Goal: Transaction & Acquisition: Subscribe to service/newsletter

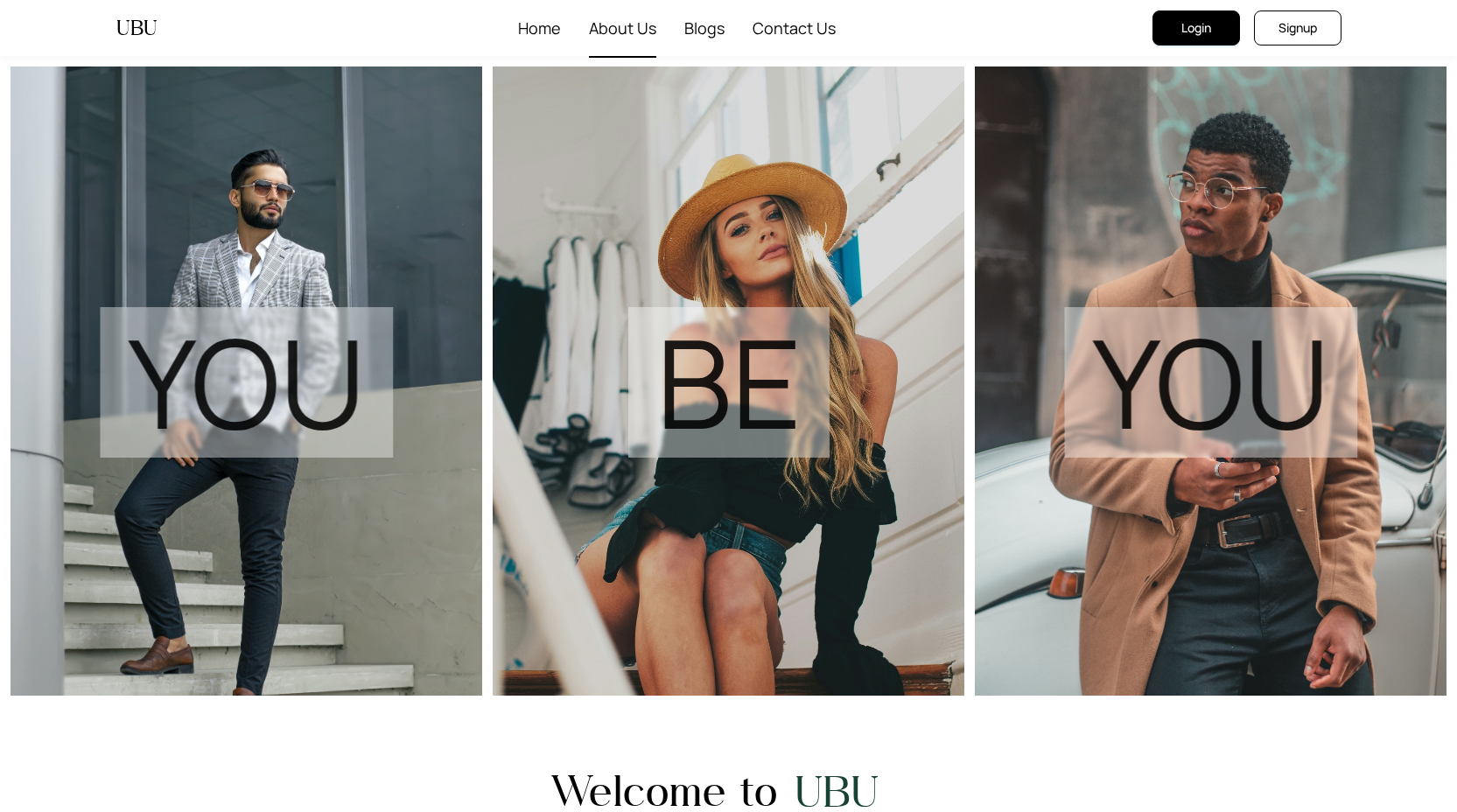
click at [602, 29] on span "About Us" at bounding box center [622, 28] width 68 height 56
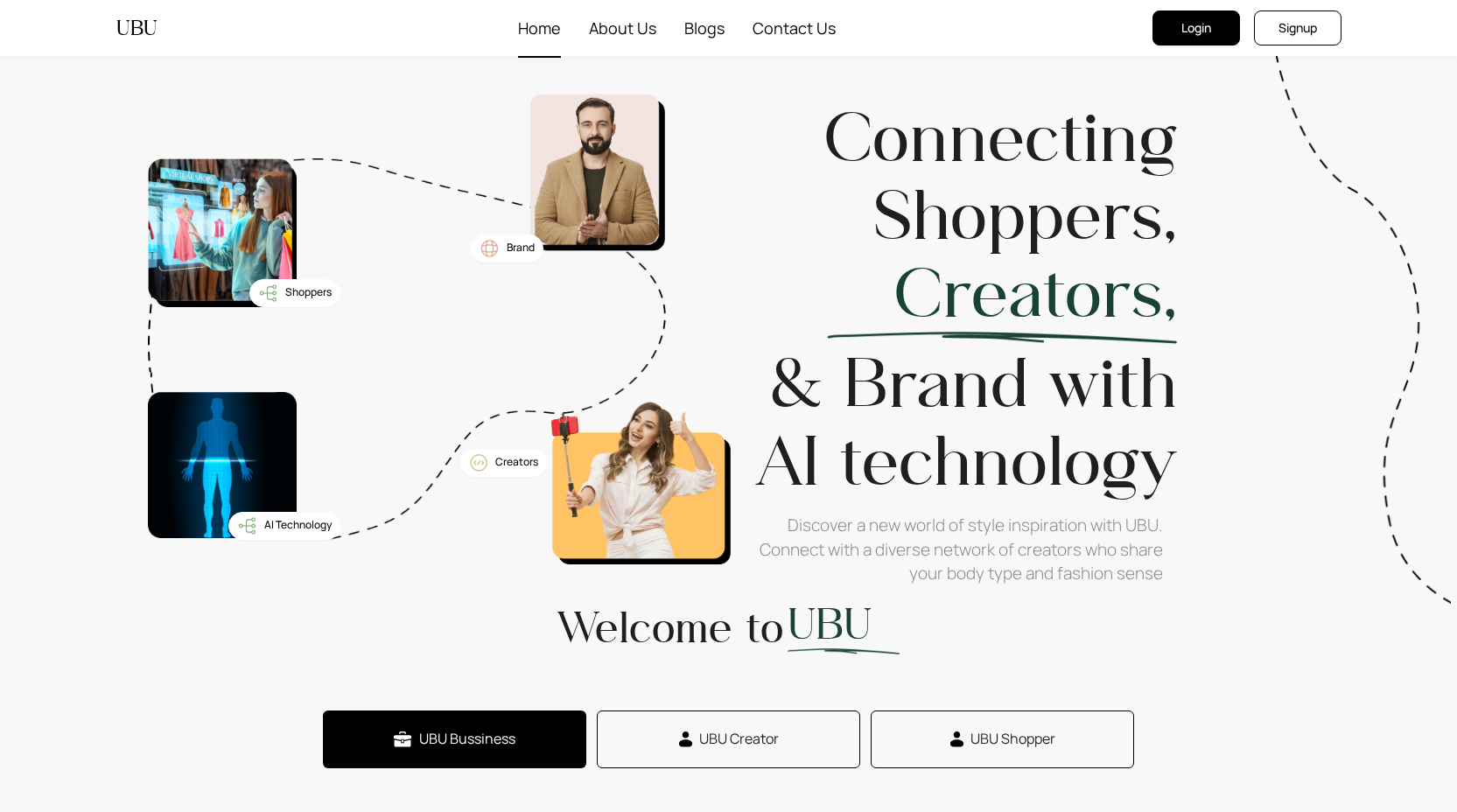
click at [526, 33] on span "Home" at bounding box center [539, 28] width 43 height 56
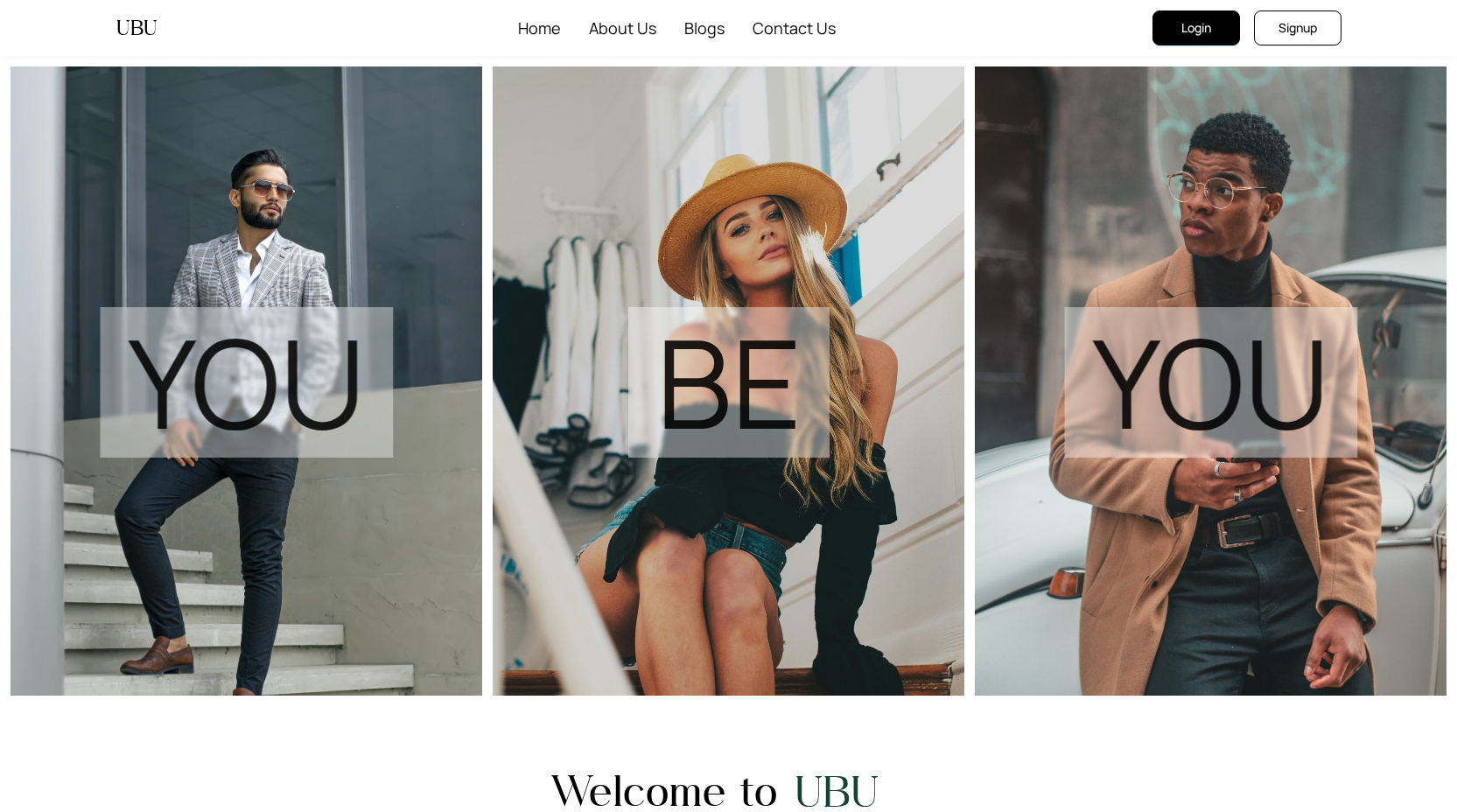
scroll to position [4, 0]
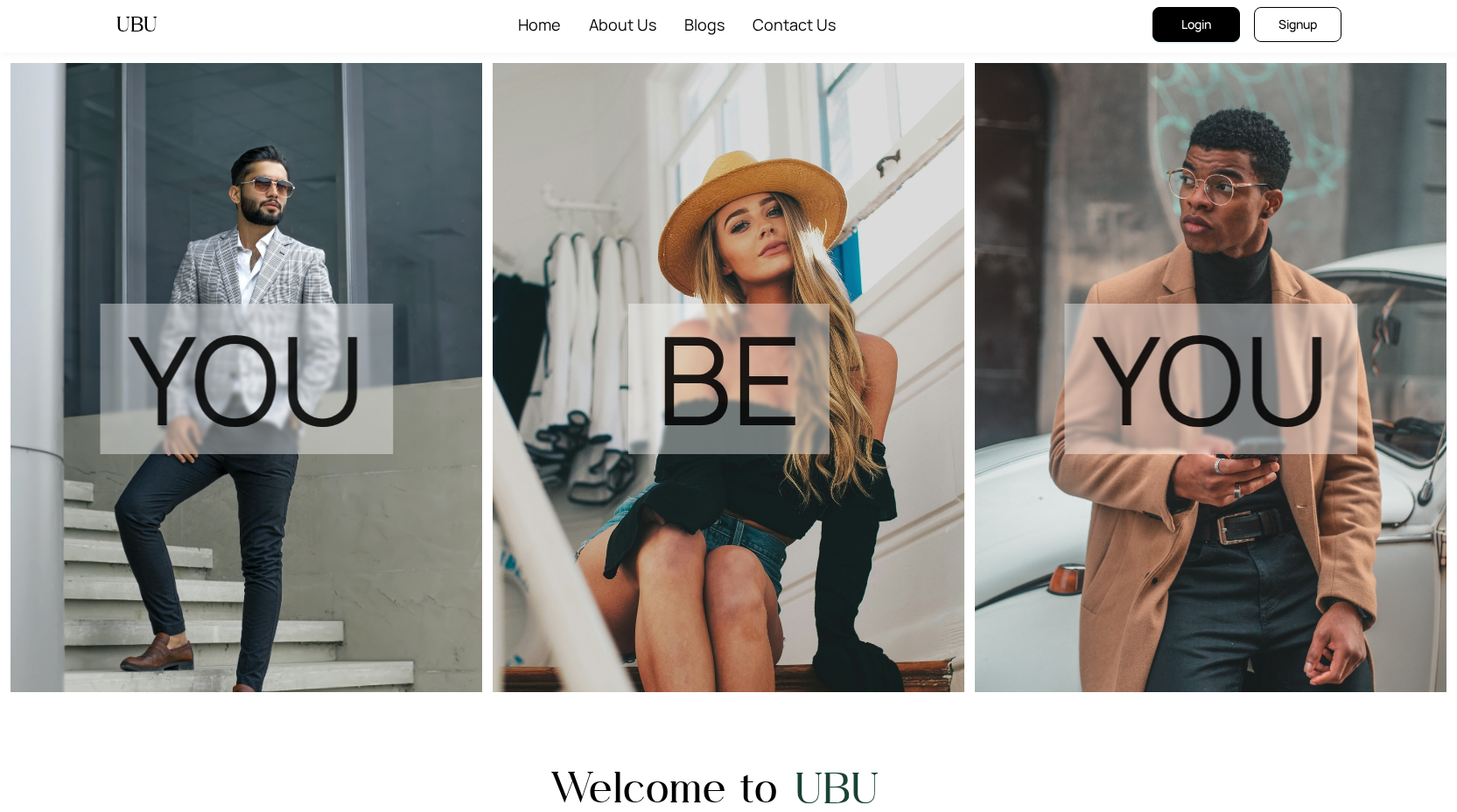
click at [1303, 27] on span "Signup" at bounding box center [1298, 24] width 39 height 19
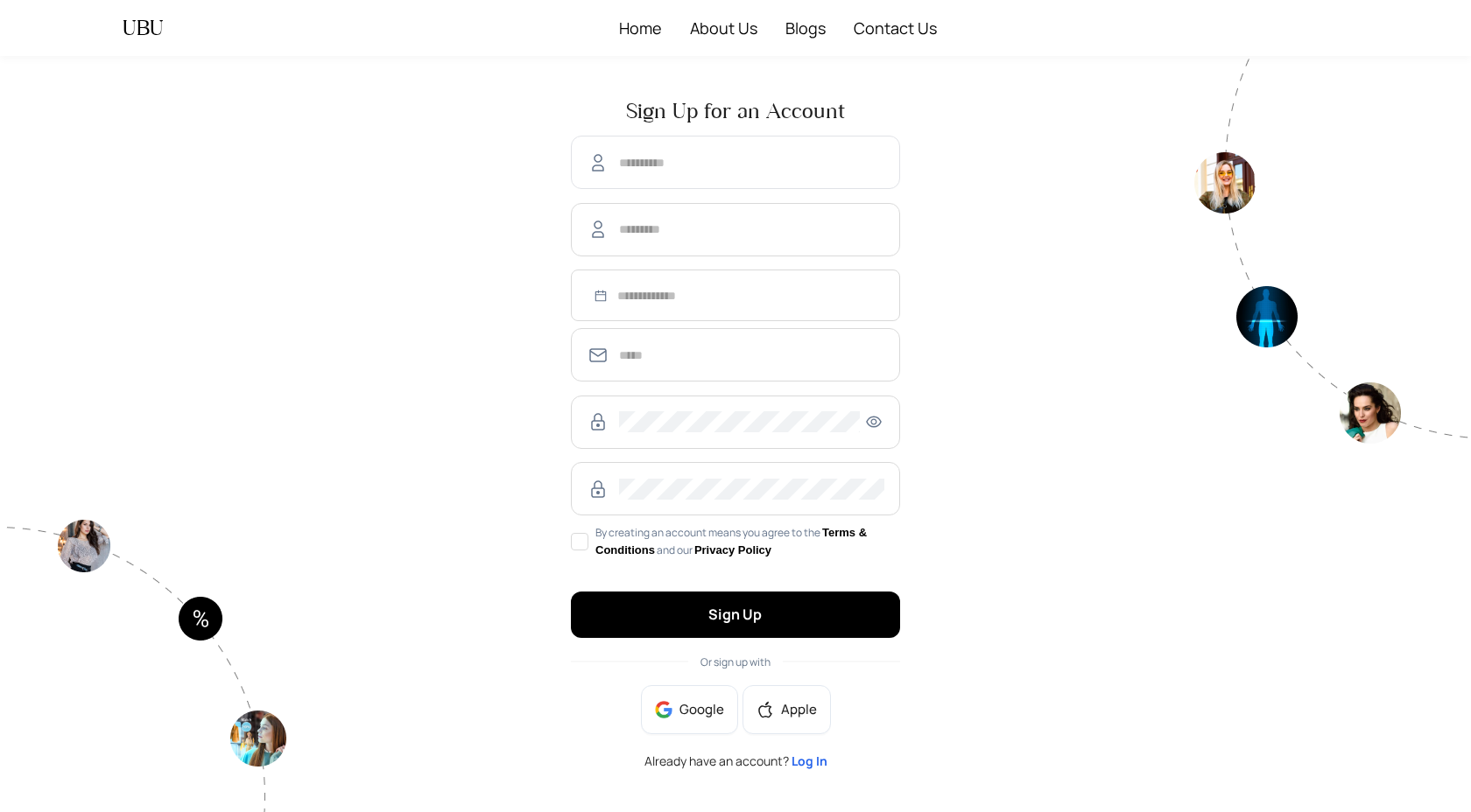
click at [725, 146] on span at bounding box center [736, 162] width 329 height 53
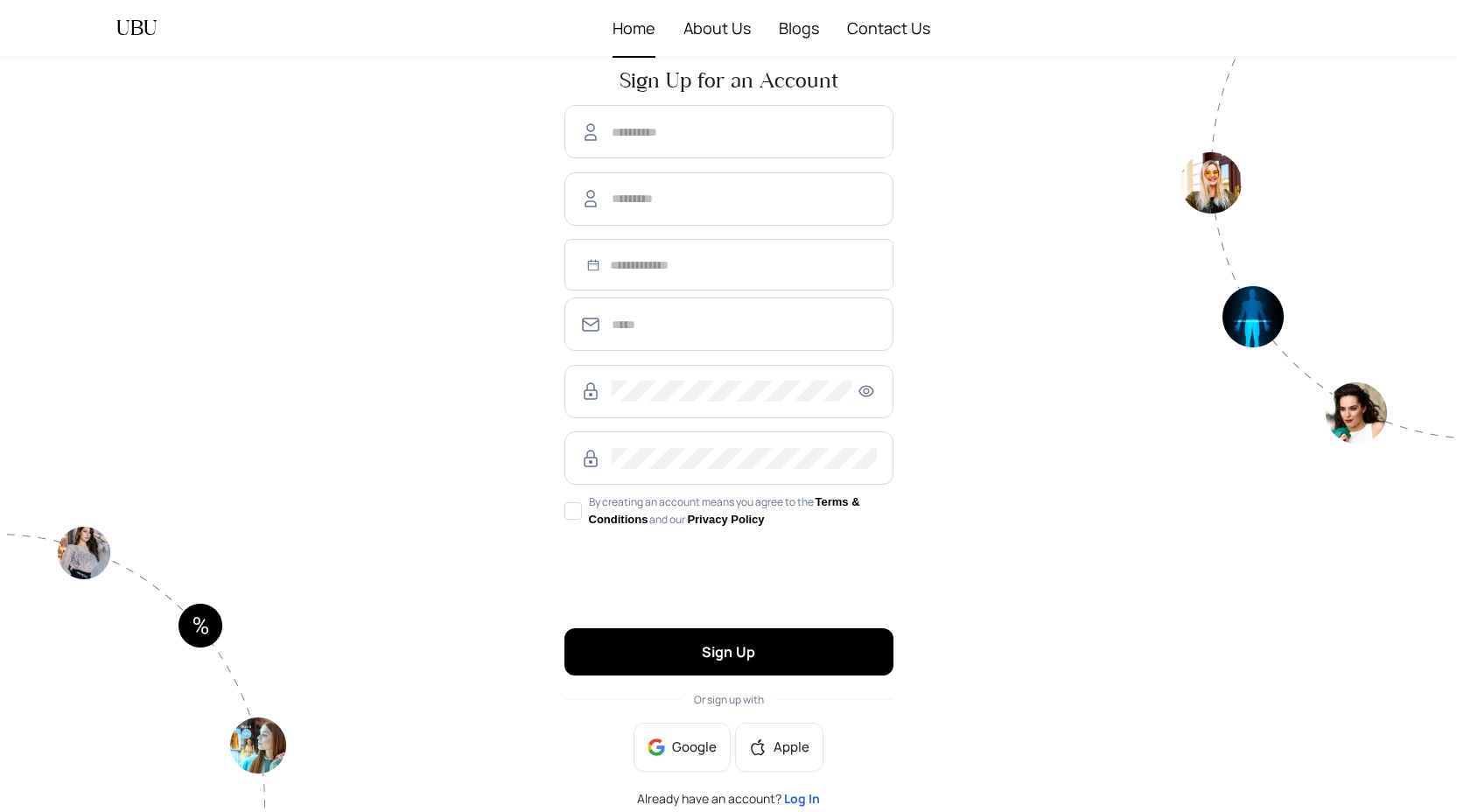
click at [631, 37] on span "Home" at bounding box center [633, 28] width 43 height 56
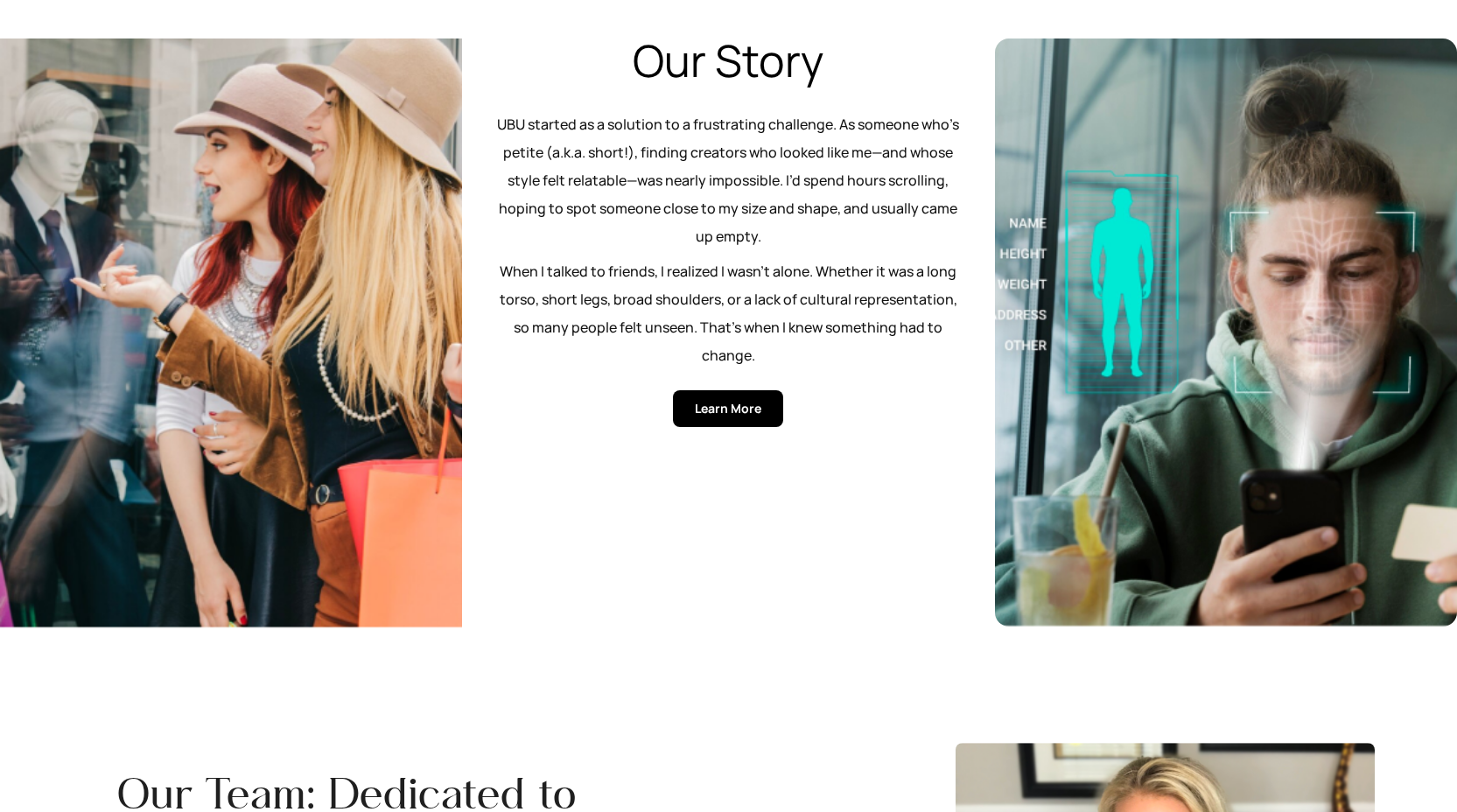
scroll to position [1053, 0]
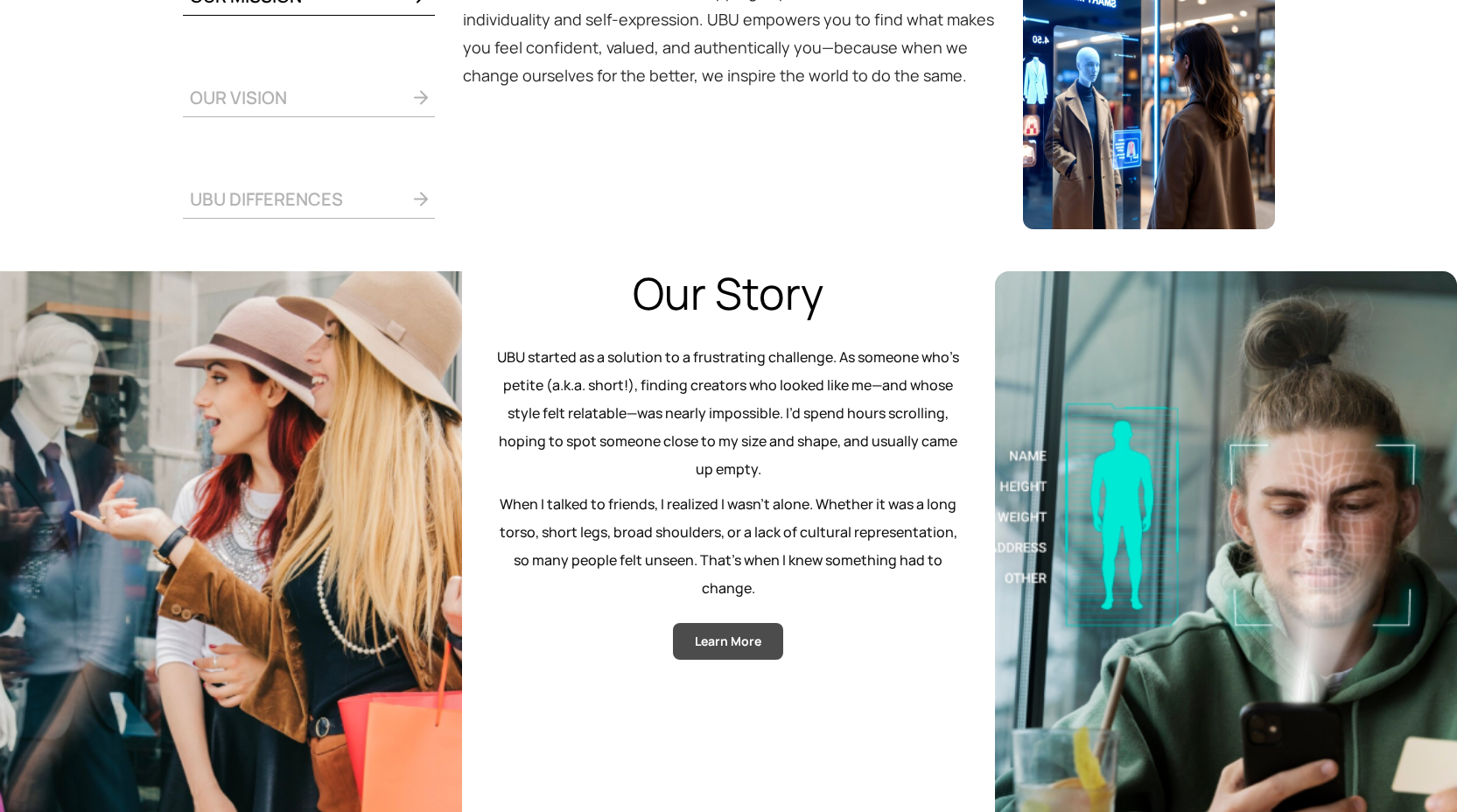
click at [746, 653] on button "Learn More" at bounding box center [728, 641] width 110 height 37
click at [701, 637] on span "Learn More" at bounding box center [728, 641] width 67 height 19
click at [747, 647] on span "Learn More" at bounding box center [728, 641] width 67 height 19
click at [730, 641] on span "Learn More" at bounding box center [728, 641] width 67 height 19
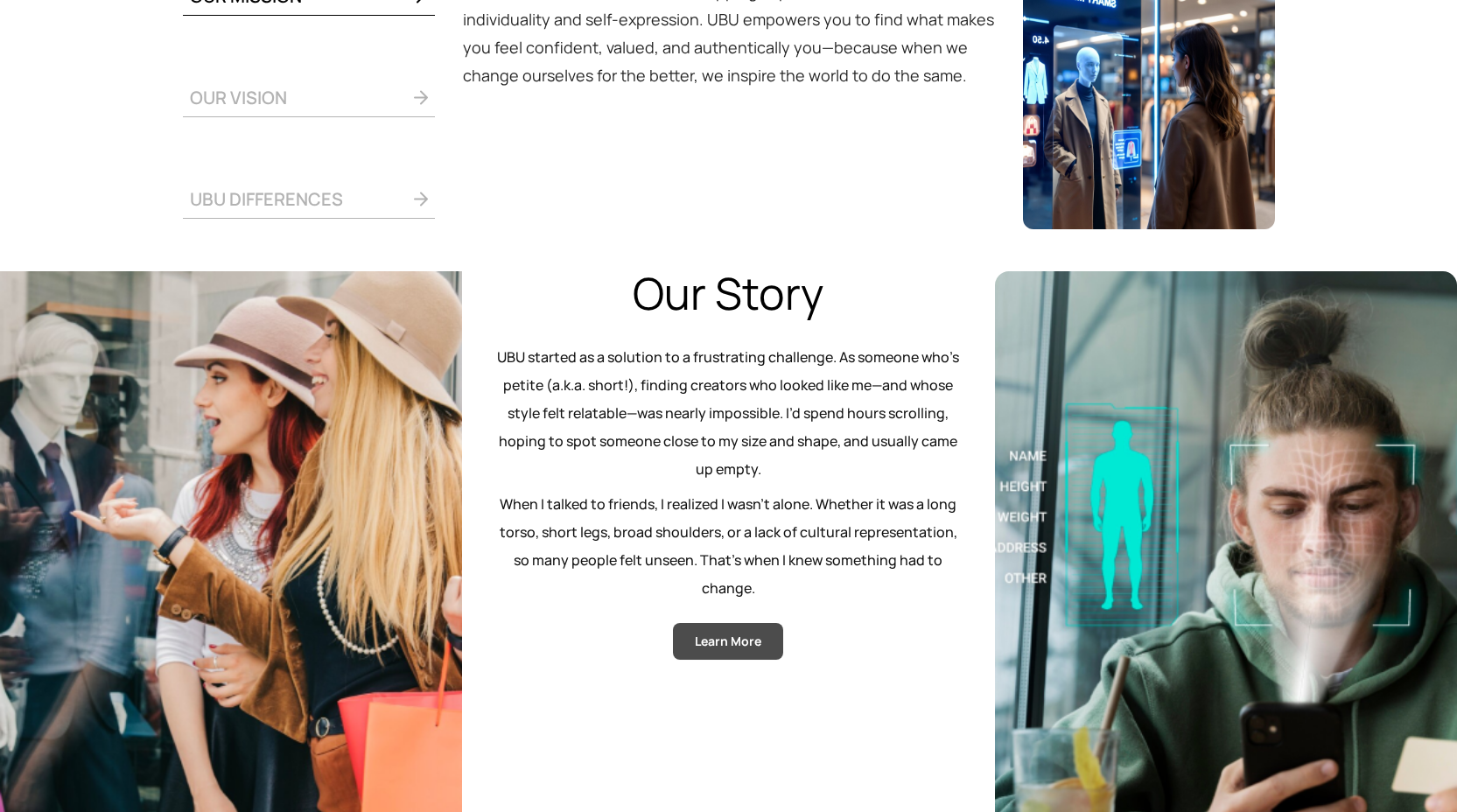
click at [730, 641] on span "Learn More" at bounding box center [728, 641] width 67 height 19
click at [730, 640] on span "Learn More" at bounding box center [728, 641] width 67 height 19
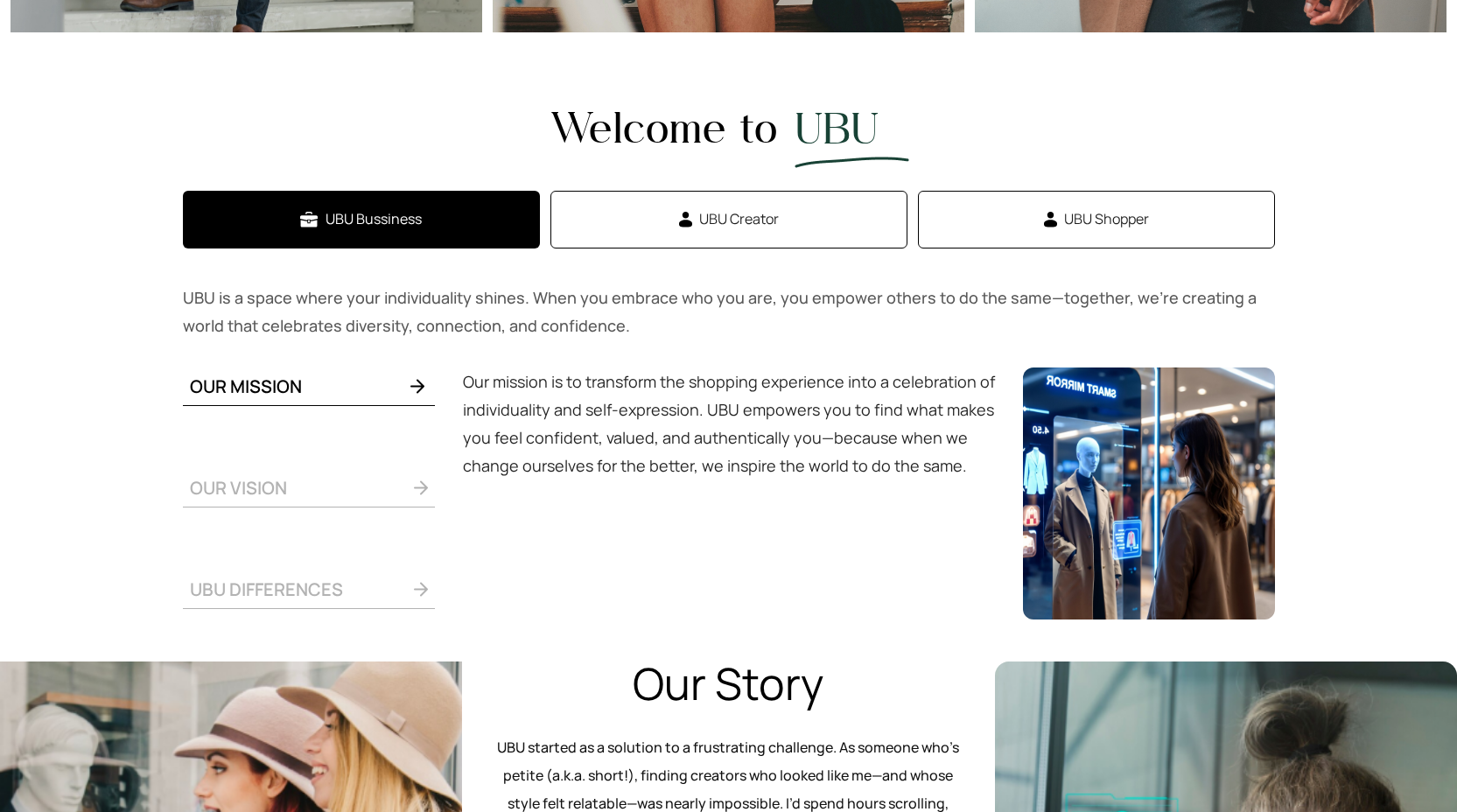
scroll to position [660, 0]
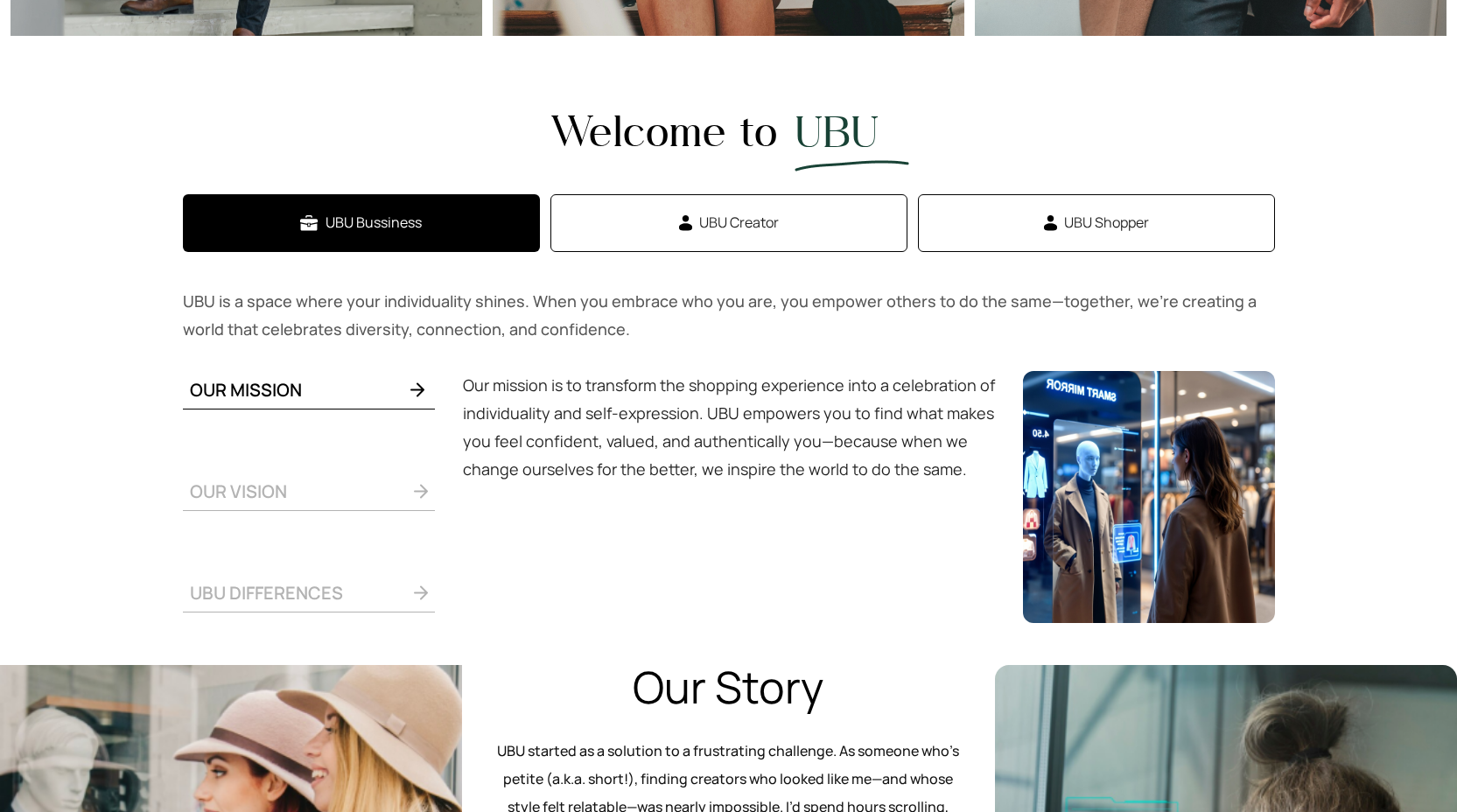
click at [314, 489] on span at bounding box center [357, 491] width 141 height 22
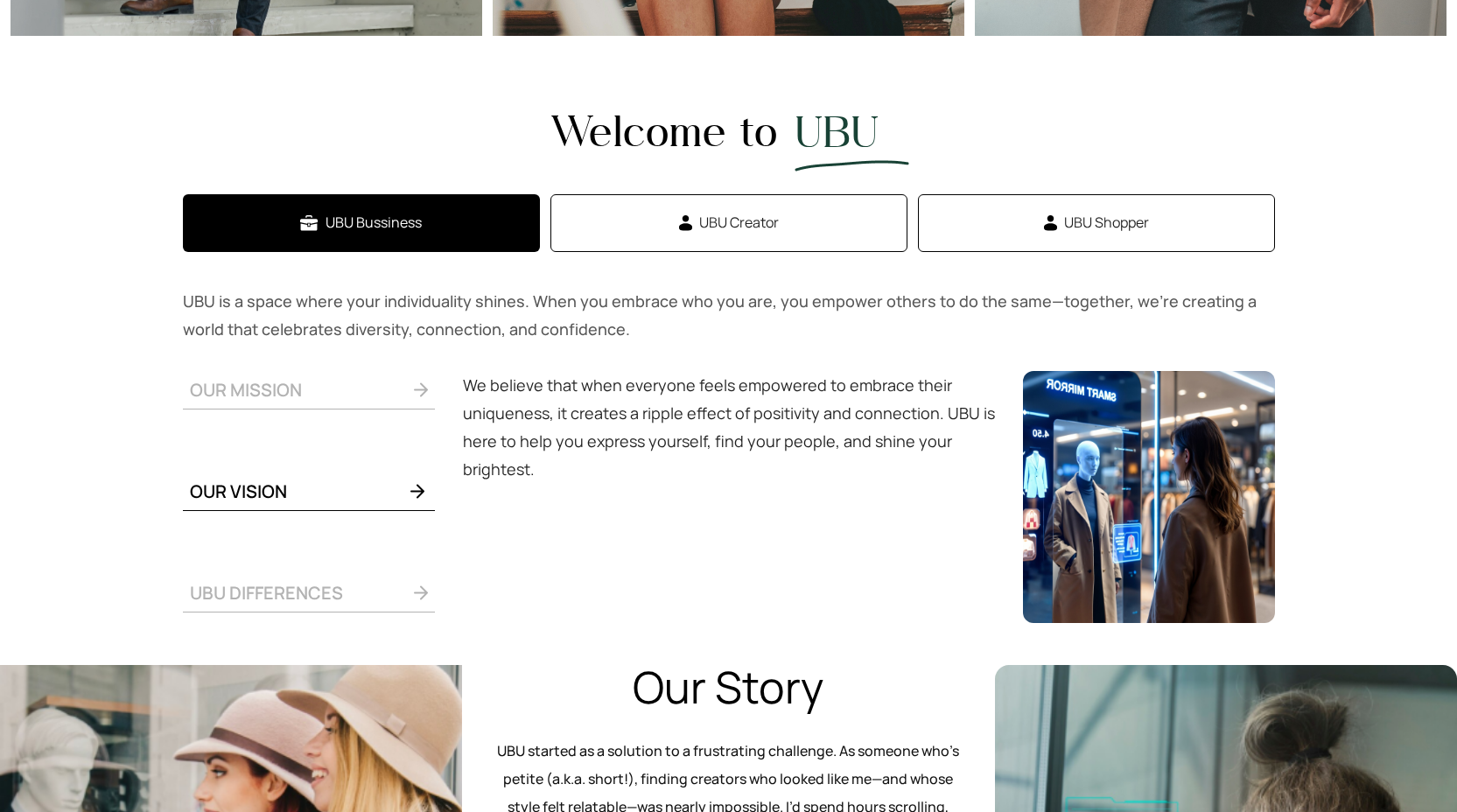
click at [300, 581] on span "UBU DIFFERENCES" at bounding box center [266, 593] width 153 height 24
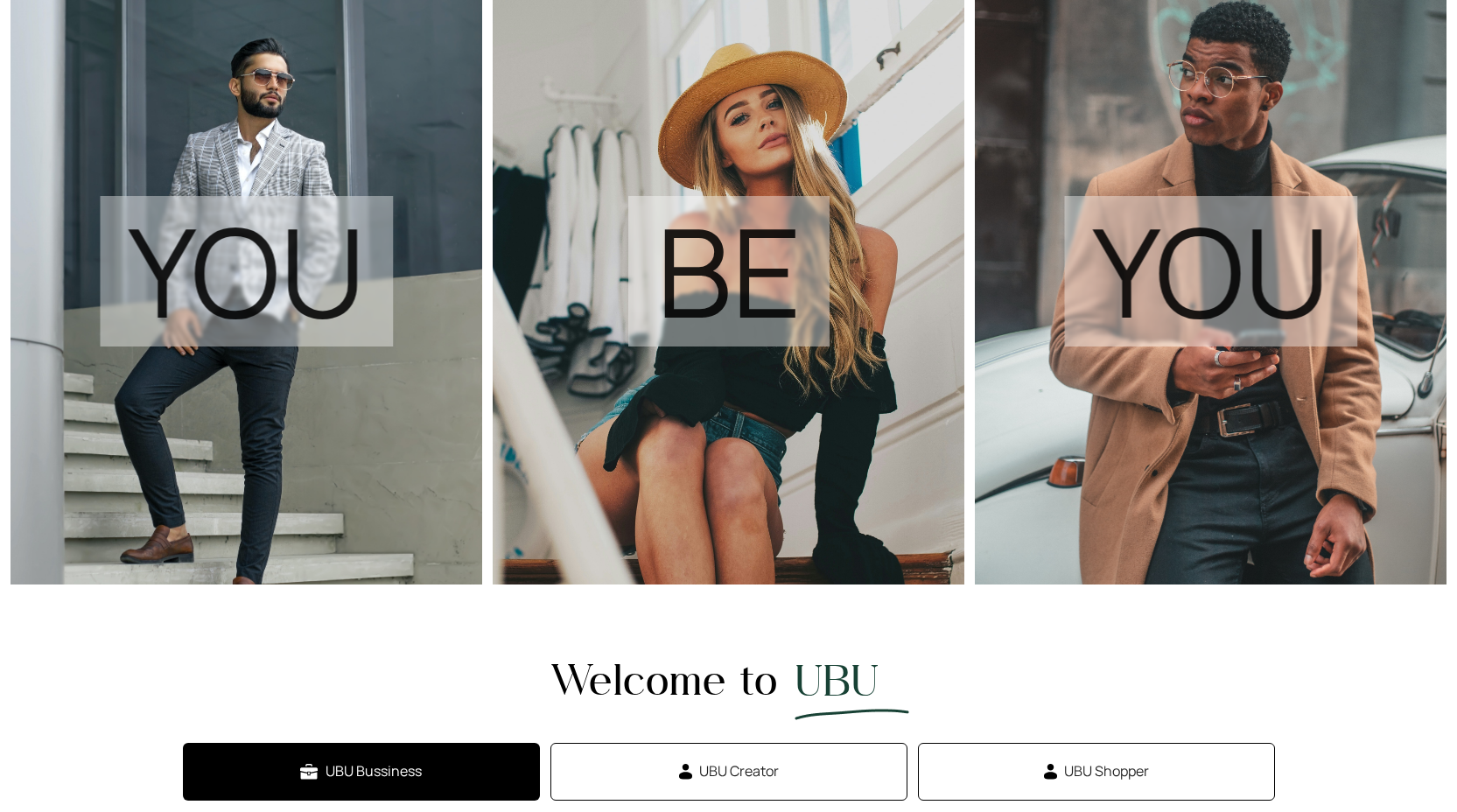
scroll to position [328, 0]
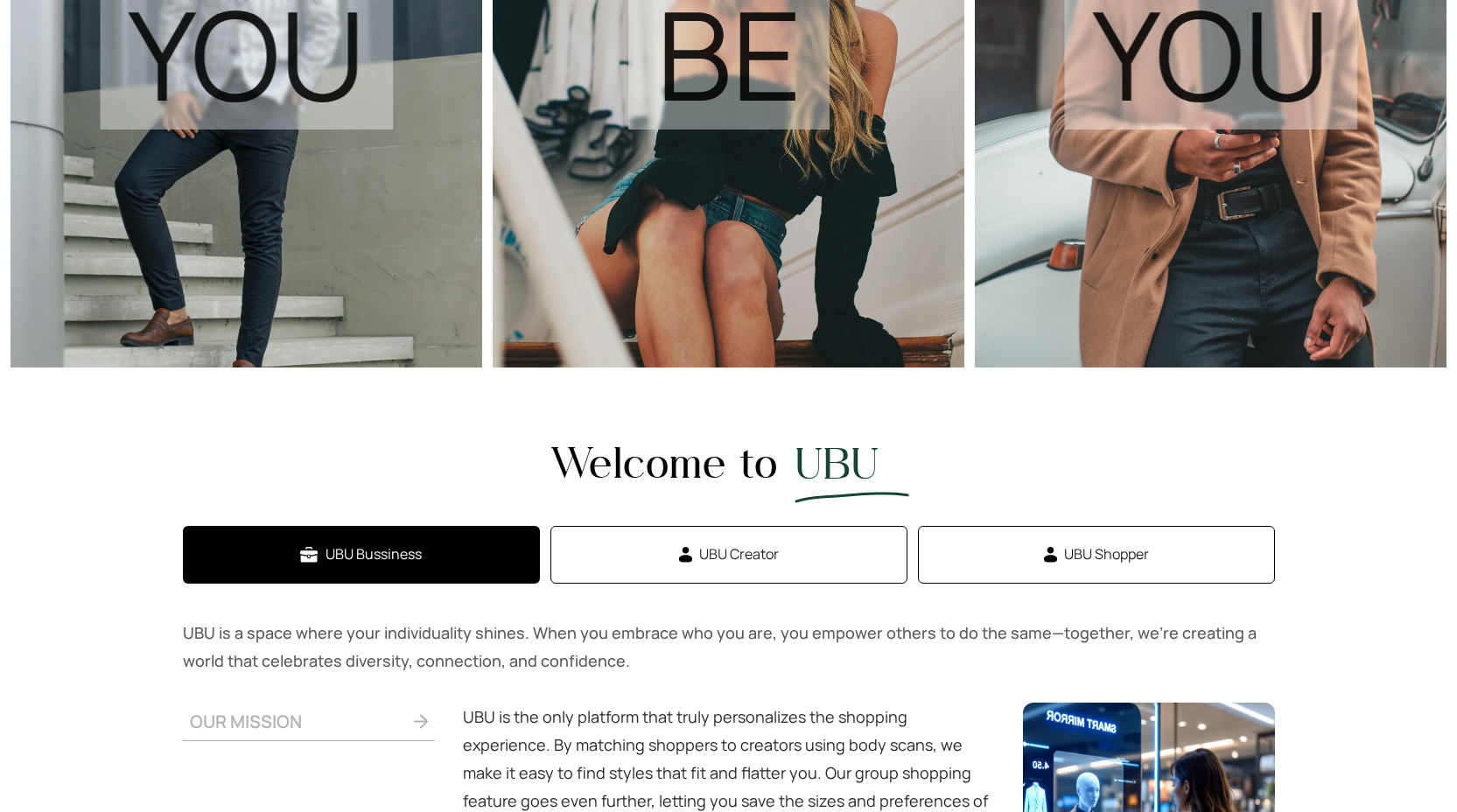
click at [708, 573] on button "UBU Creator" at bounding box center [729, 555] width 357 height 58
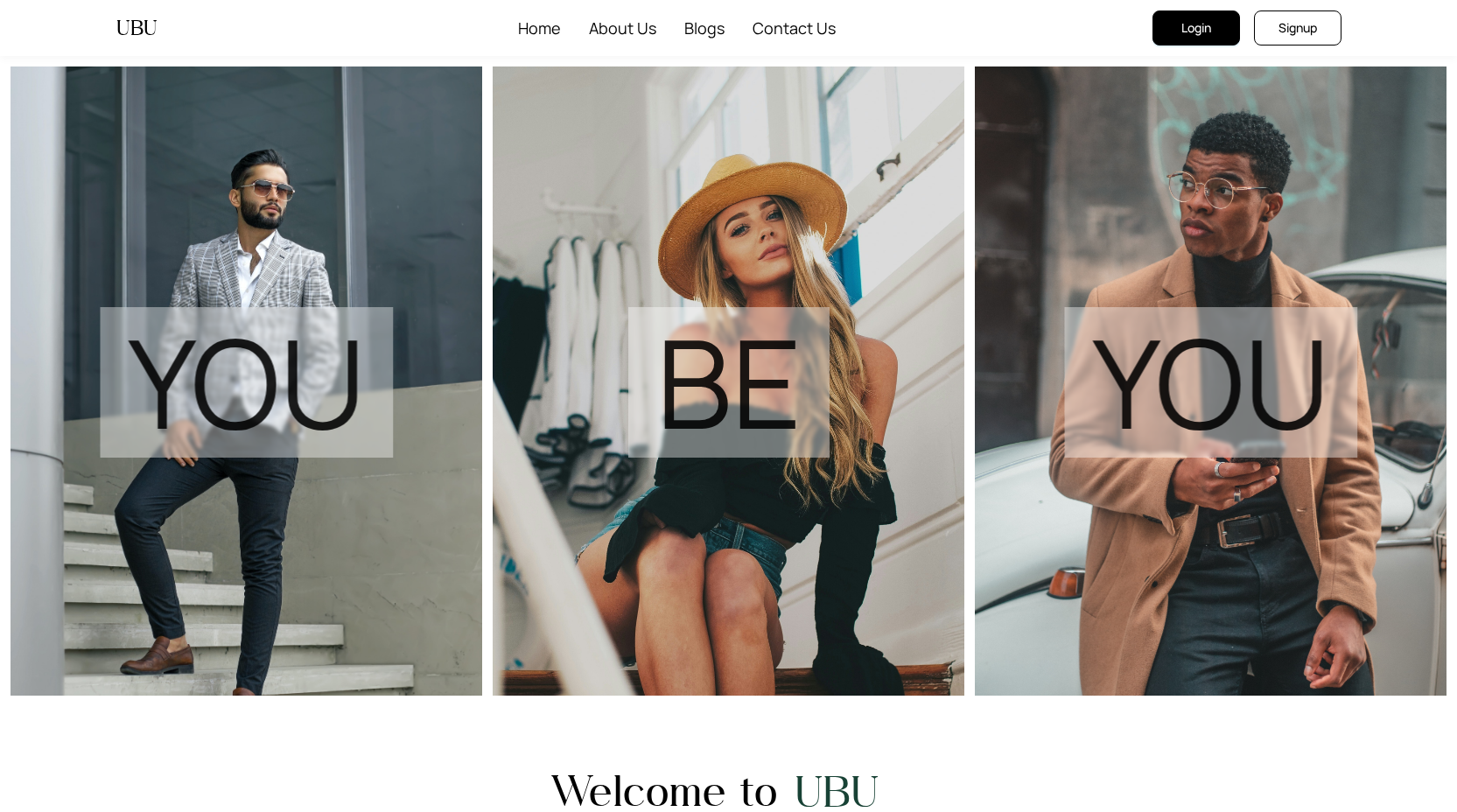
scroll to position [328, 0]
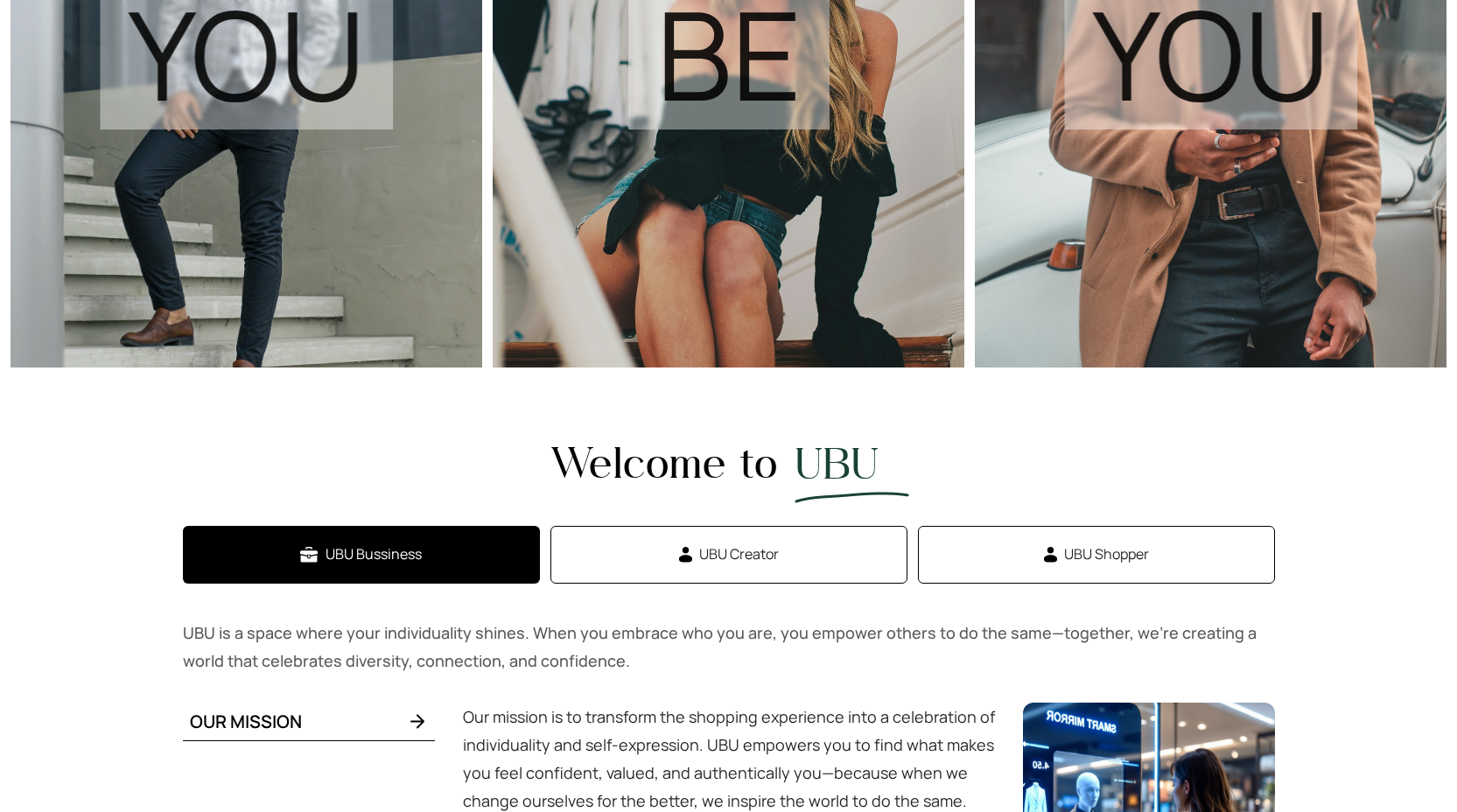
click at [1056, 563] on button "UBU Shopper" at bounding box center [1096, 555] width 357 height 58
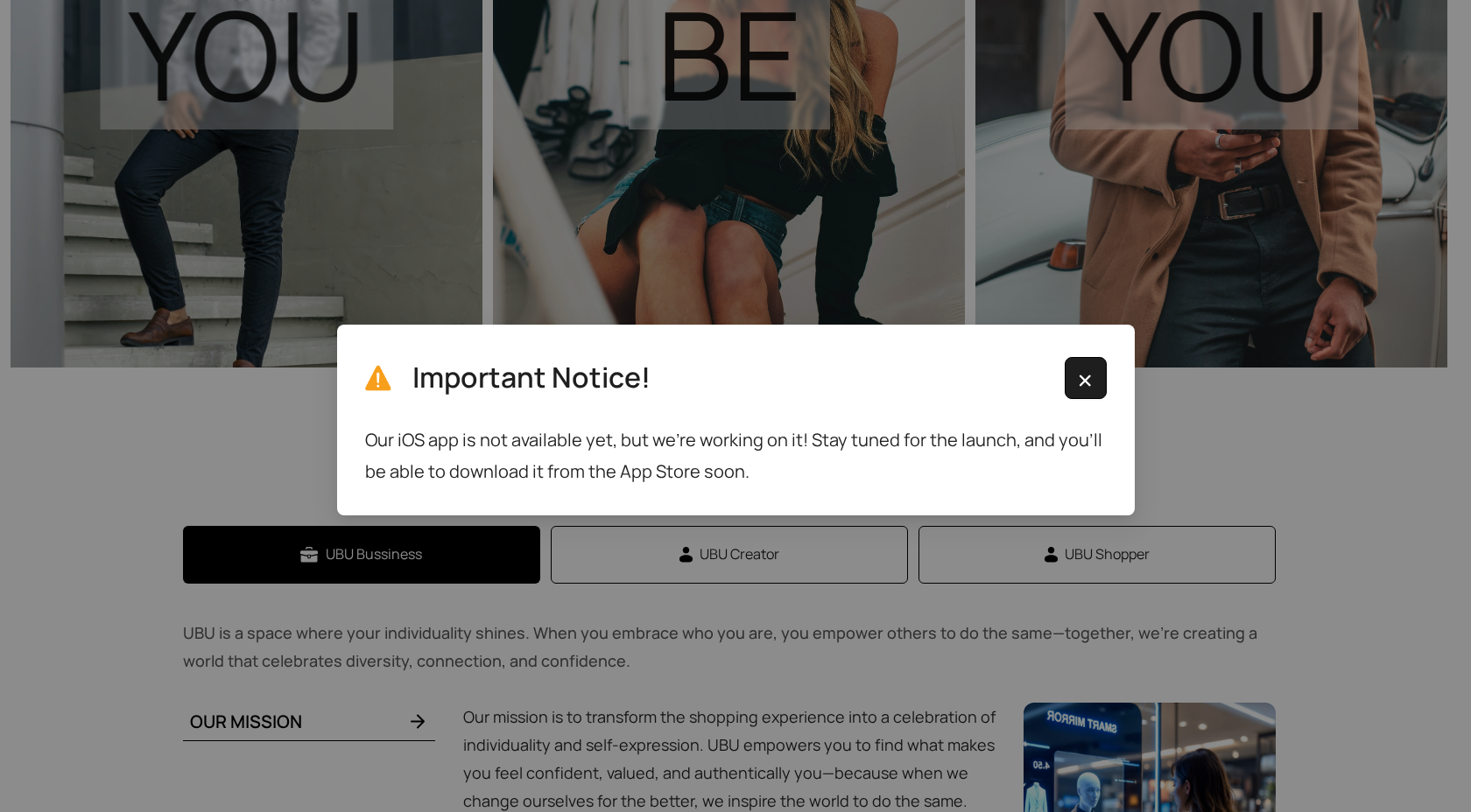
click at [1077, 381] on img "button" at bounding box center [1085, 380] width 22 height 21
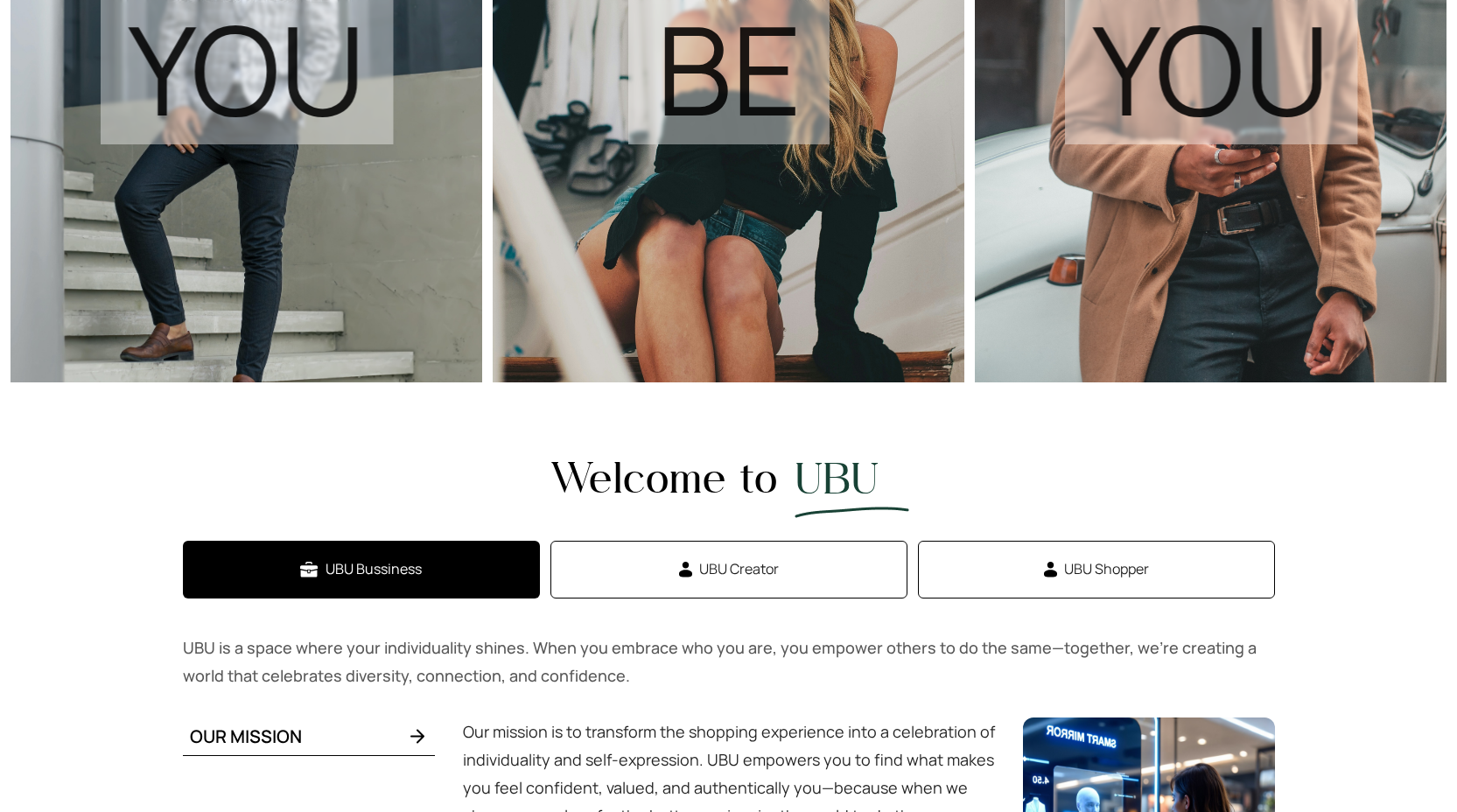
scroll to position [0, 0]
